Goal: Complete application form

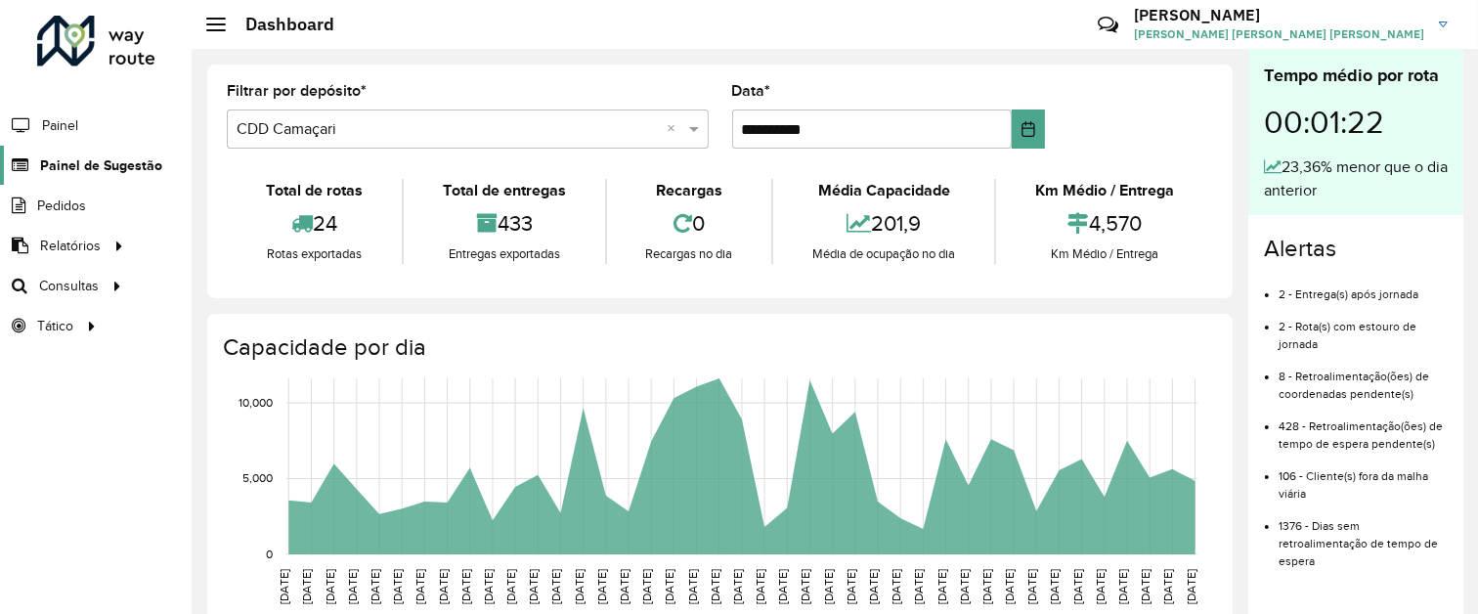
click at [82, 164] on span "Painel de Sugestão" at bounding box center [101, 165] width 122 height 21
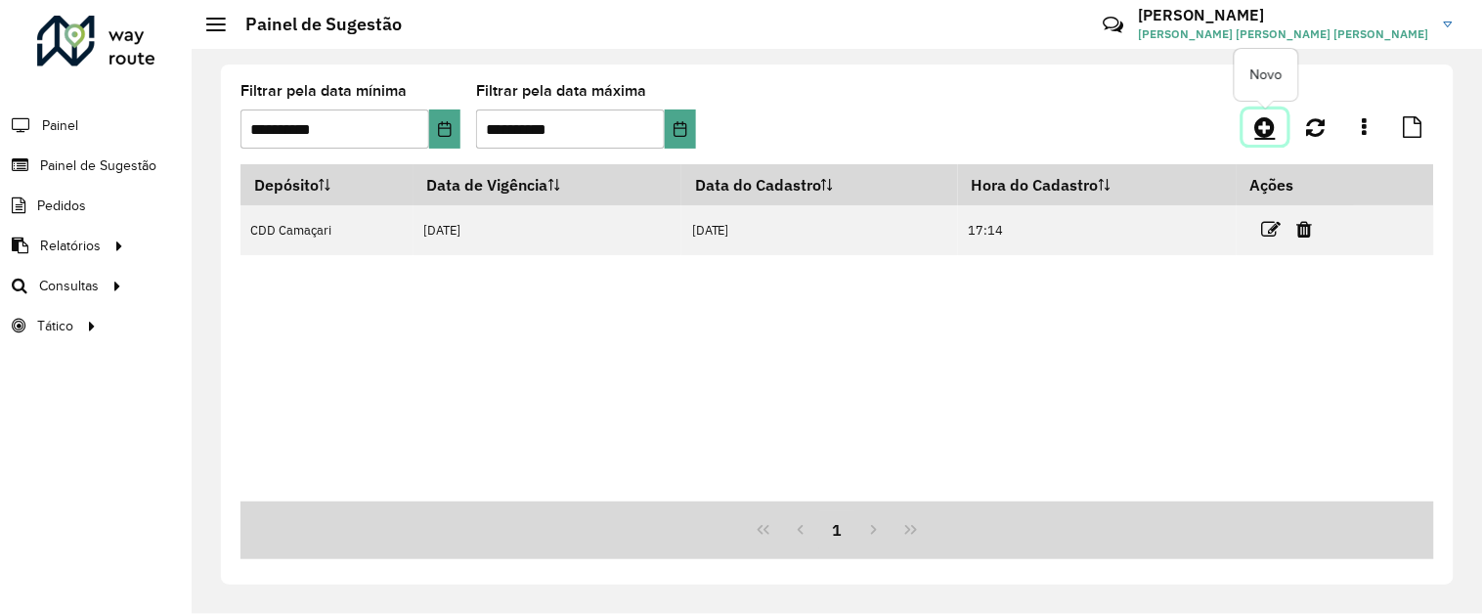
click at [1261, 125] on icon at bounding box center [1266, 126] width 21 height 23
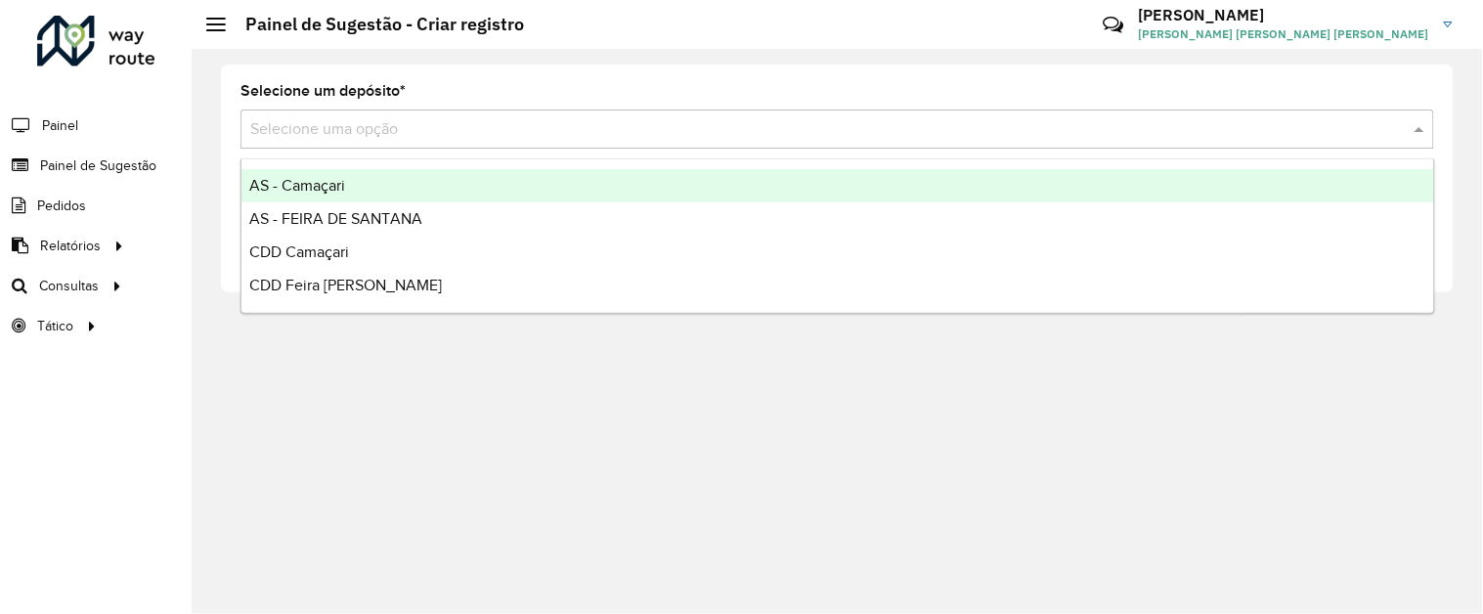
click at [1201, 128] on input "text" at bounding box center [817, 129] width 1135 height 23
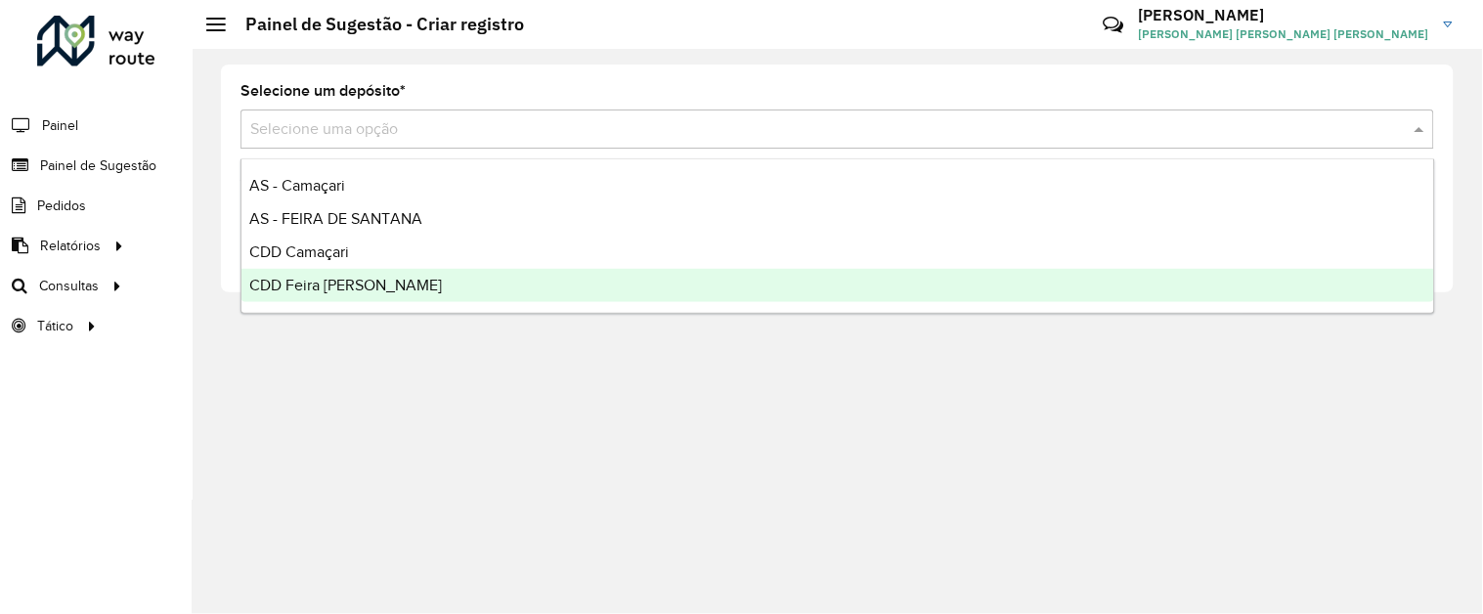
click at [396, 277] on span "CDD Feira [PERSON_NAME]" at bounding box center [345, 285] width 193 height 17
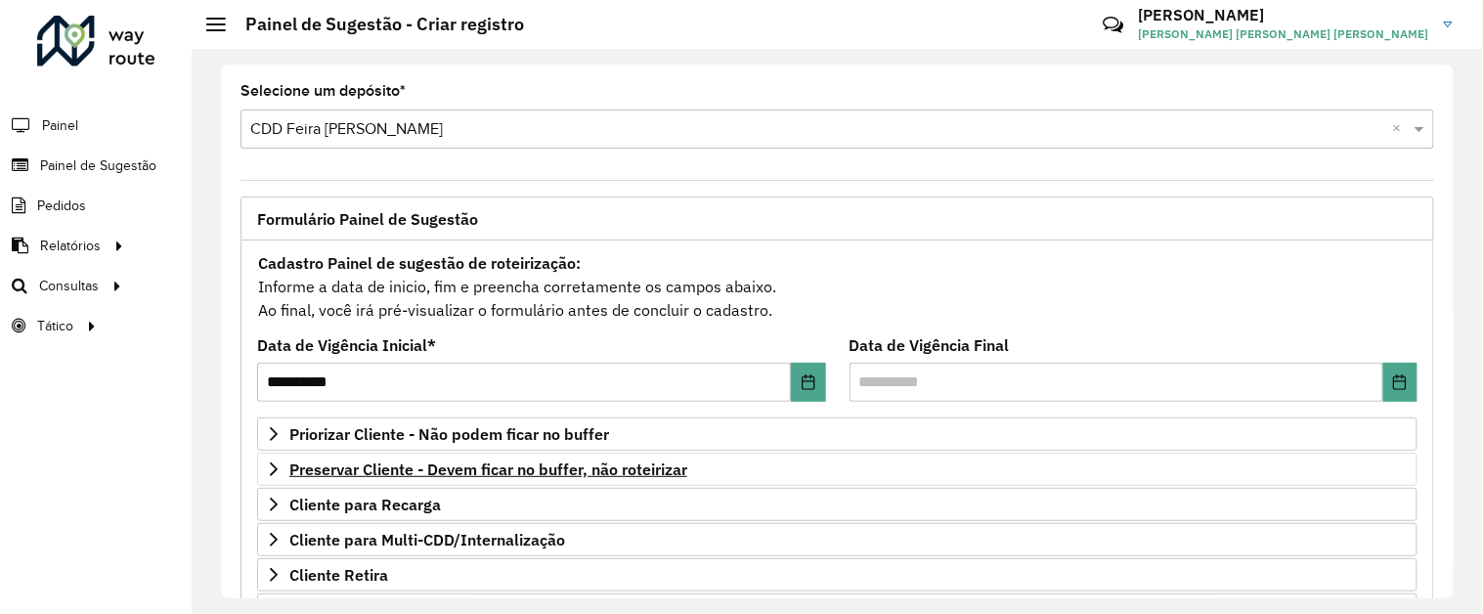
scroll to position [308, 0]
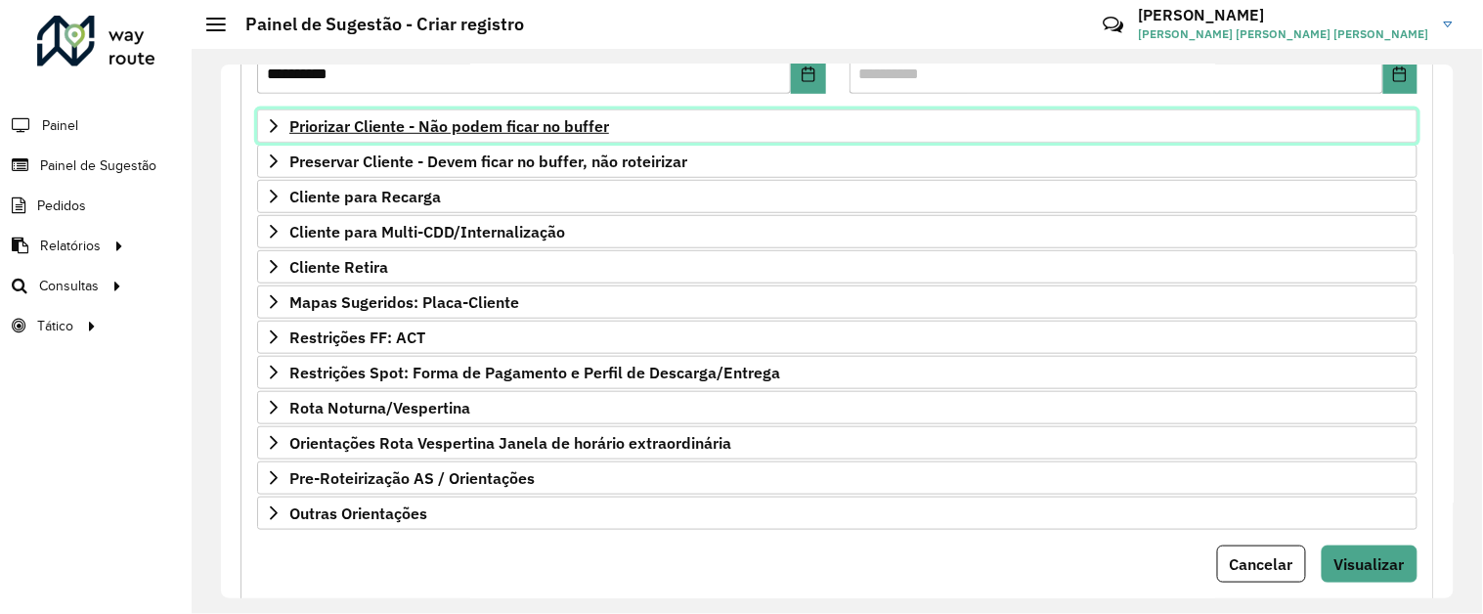
click at [596, 128] on span "Priorizar Cliente - Não podem ficar no buffer" at bounding box center [449, 126] width 320 height 16
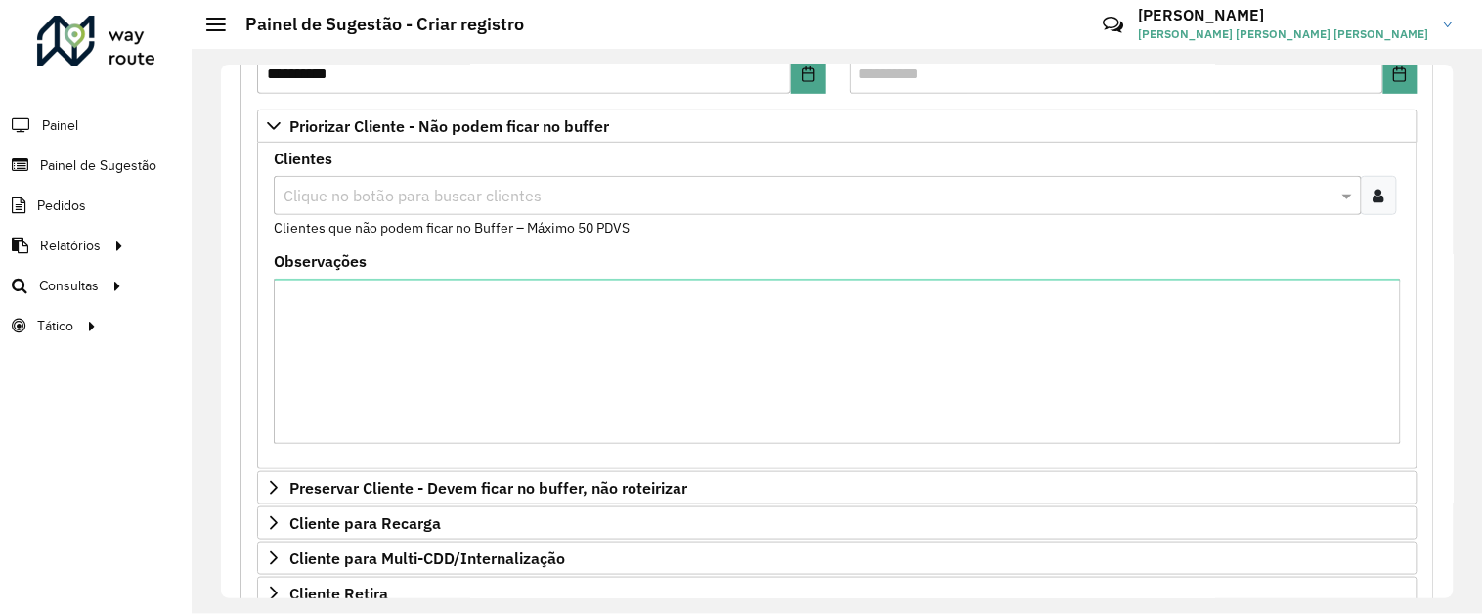
click at [1376, 190] on icon at bounding box center [1379, 196] width 11 height 16
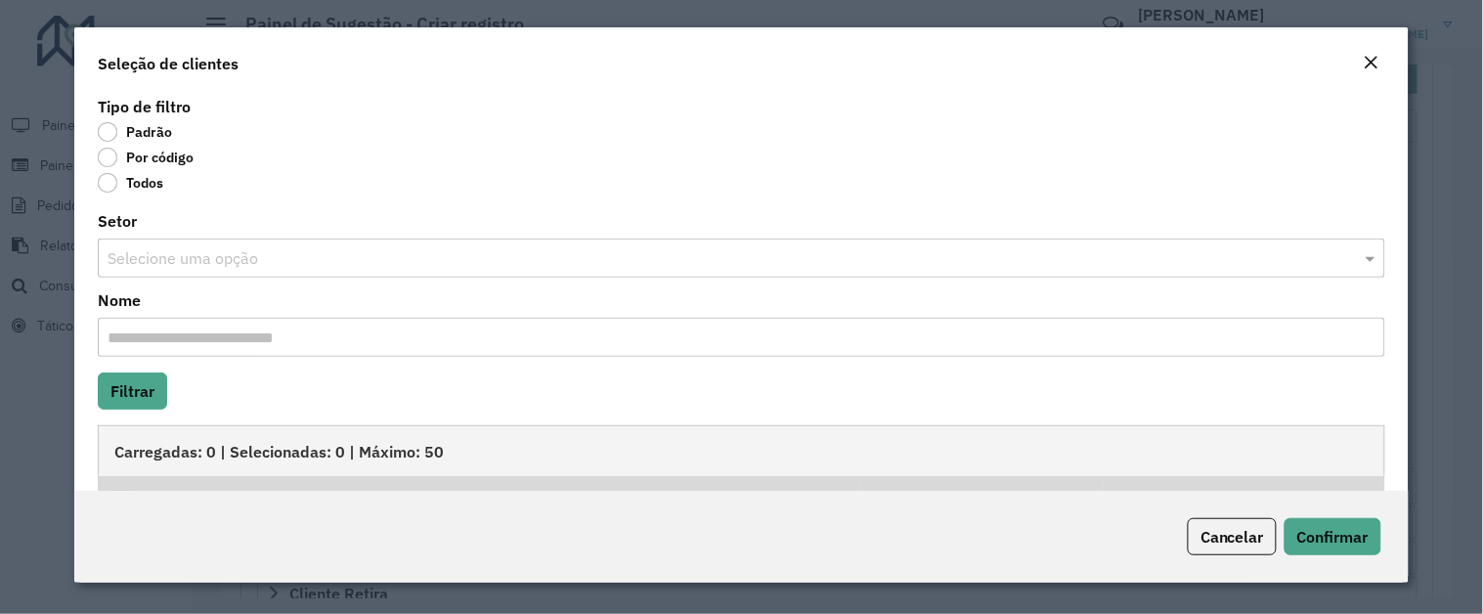
click at [105, 154] on label "Por código" at bounding box center [146, 158] width 96 height 20
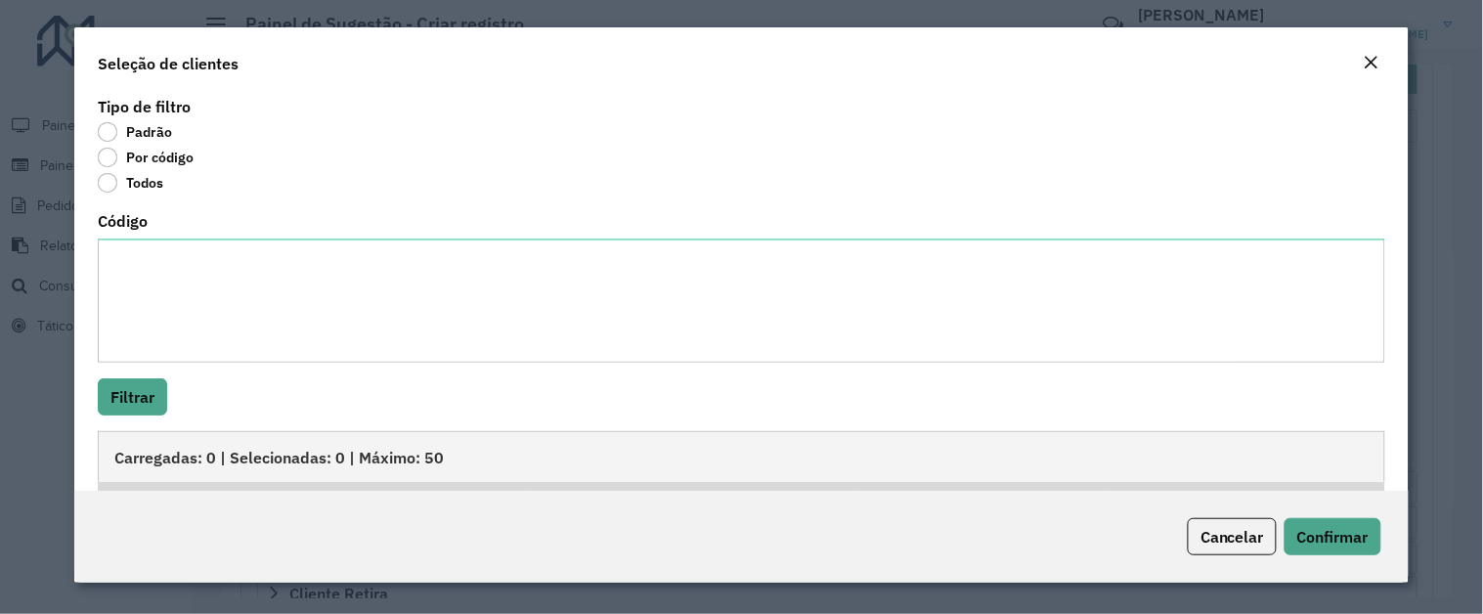
scroll to position [100, 0]
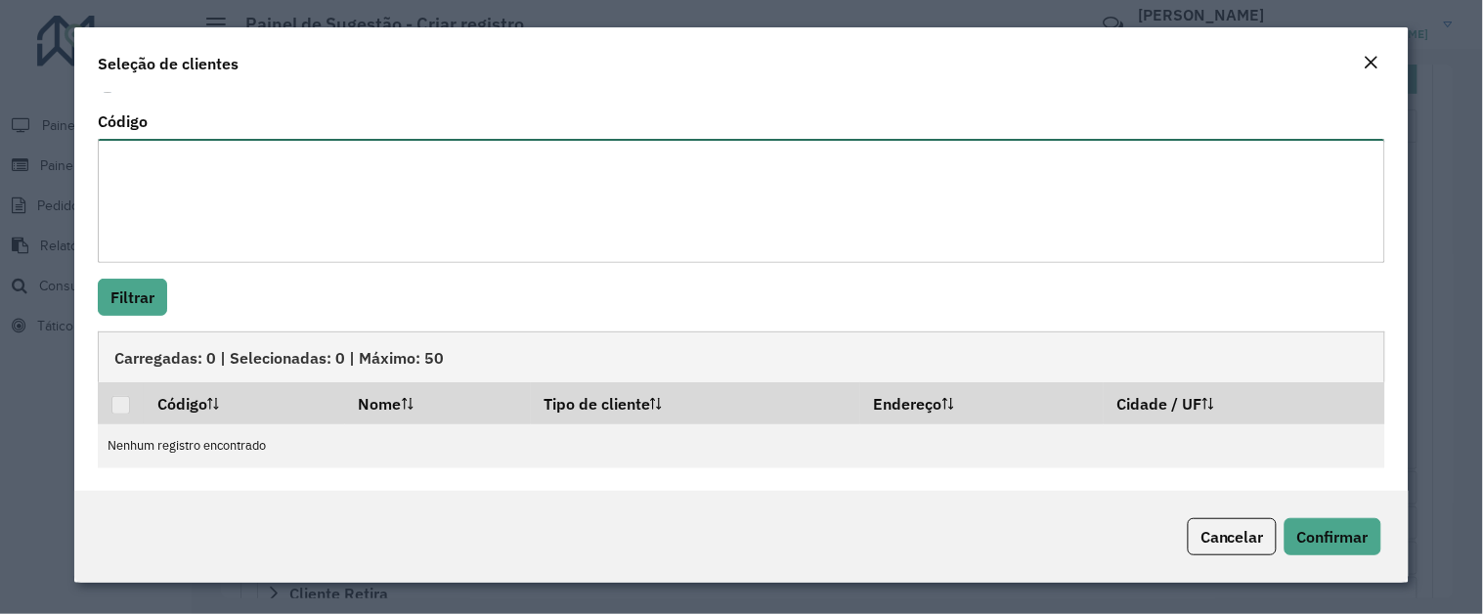
click at [134, 141] on textarea "Código" at bounding box center [742, 201] width 1288 height 124
paste textarea "******* ******* ******** ******** ******** ******** ******** ******** ******** …"
type textarea "******* ******* ******** ******** ******** ******** ******** ******** ******** …"
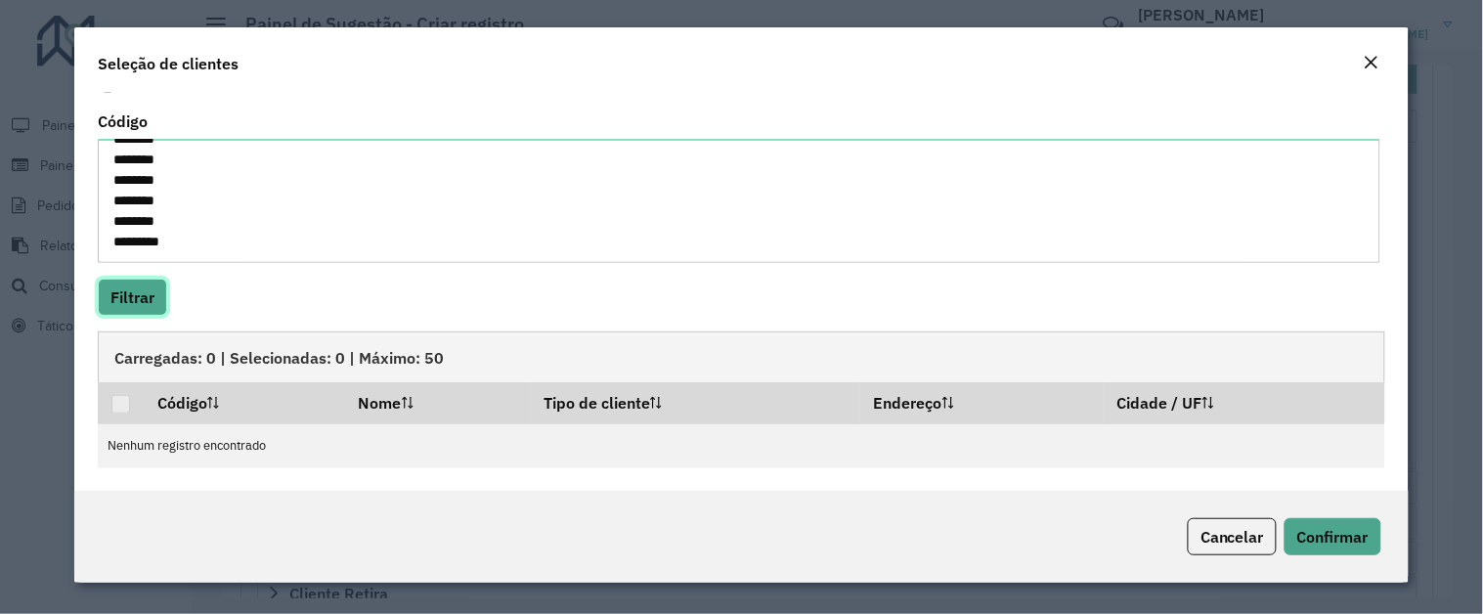
click at [142, 287] on button "Filtrar" at bounding box center [132, 297] width 69 height 37
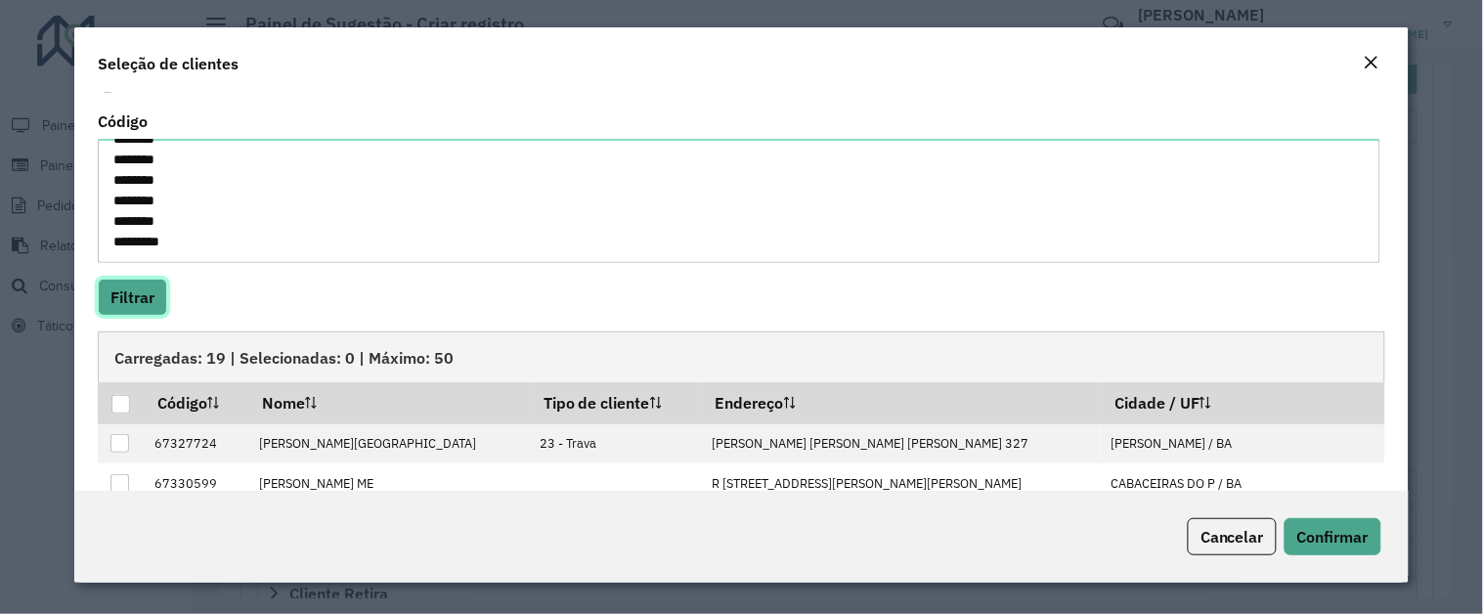
scroll to position [316, 0]
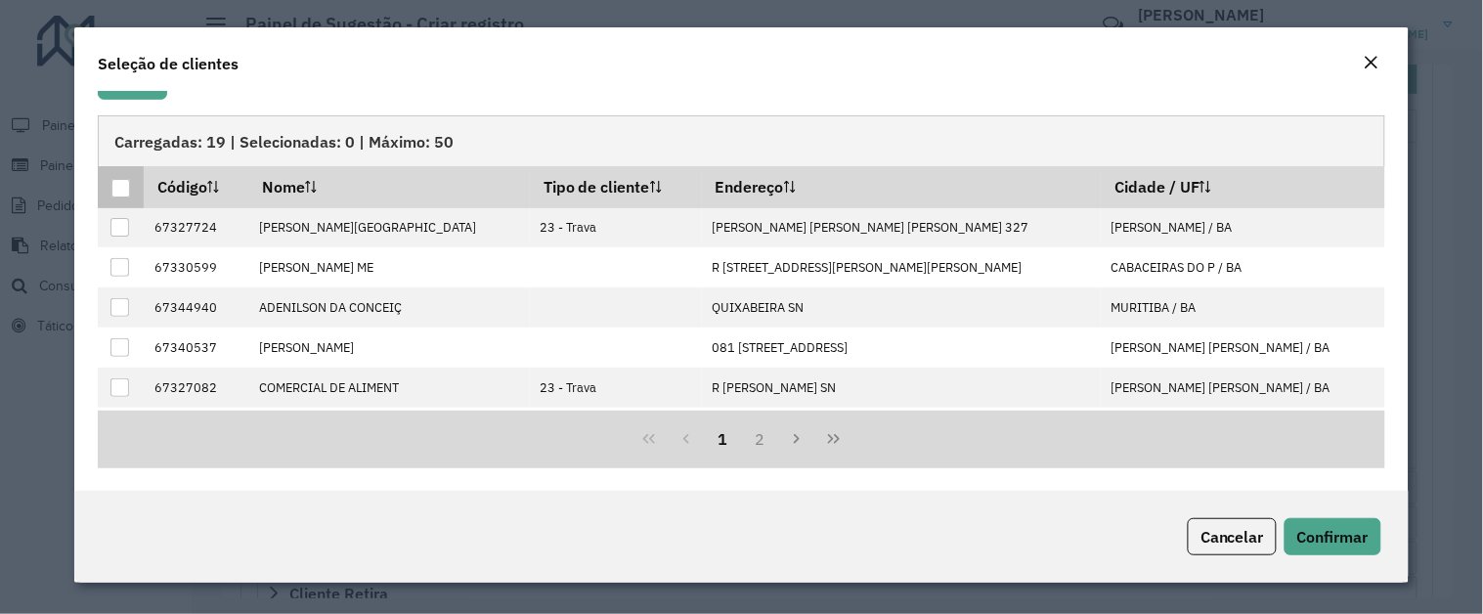
click at [128, 189] on div at bounding box center [120, 188] width 19 height 19
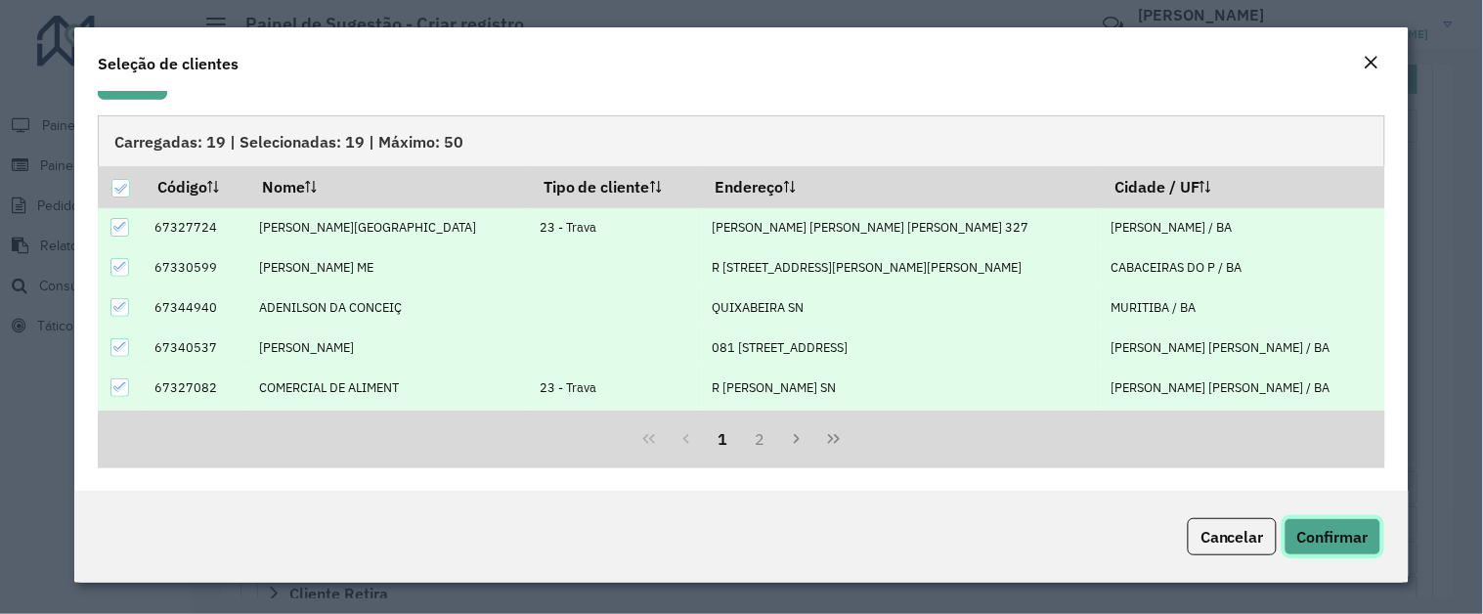
click at [1340, 543] on span "Confirmar" at bounding box center [1333, 537] width 71 height 20
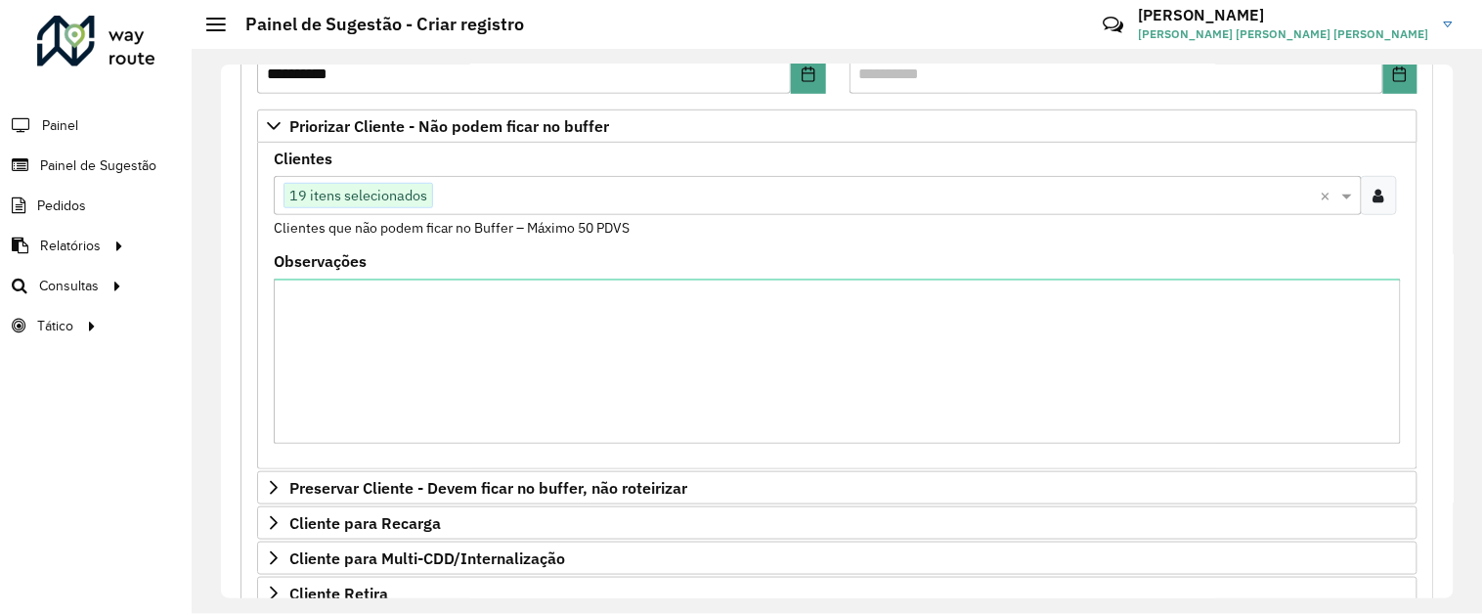
scroll to position [689, 0]
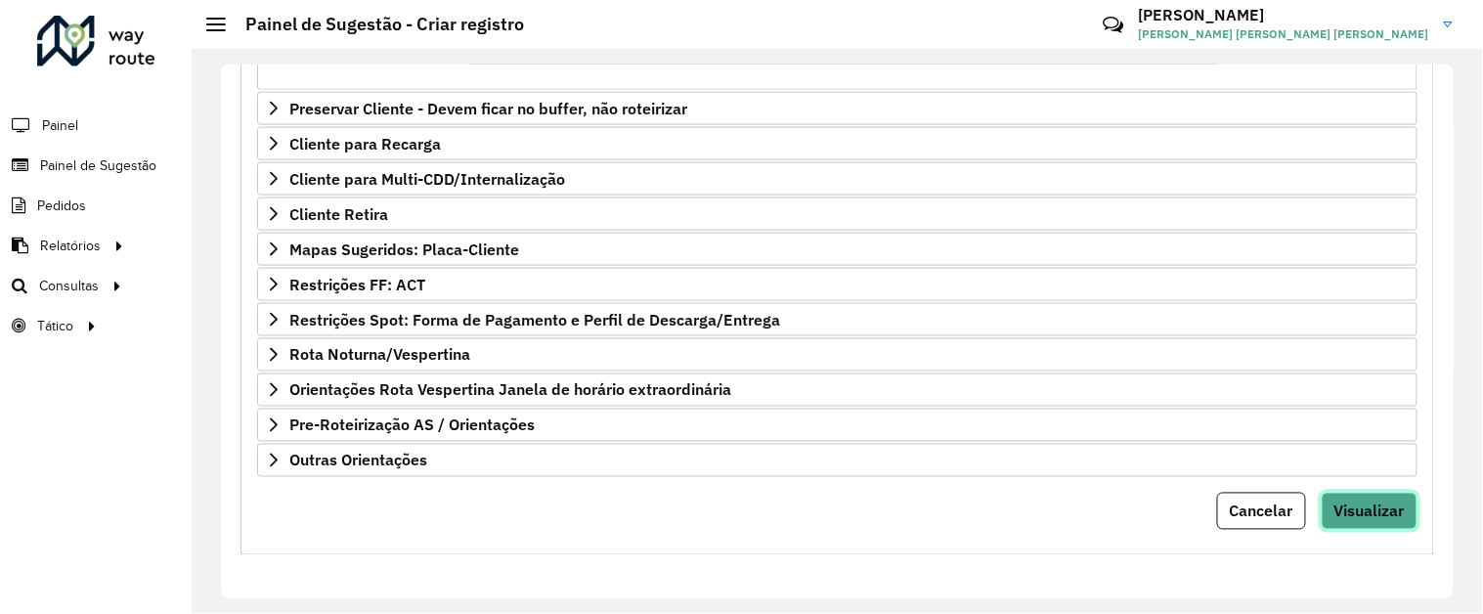
click at [1380, 504] on span "Visualizar" at bounding box center [1370, 512] width 70 height 20
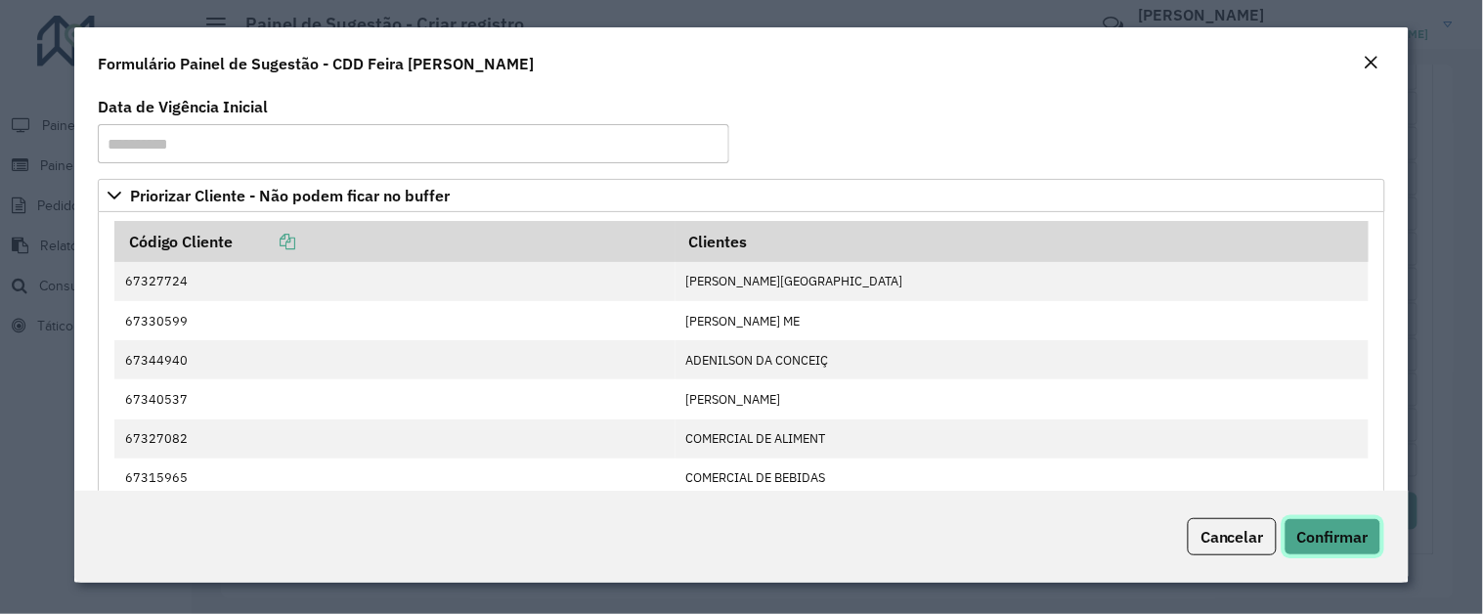
click at [1328, 521] on button "Confirmar" at bounding box center [1333, 536] width 97 height 37
